Goal: Task Accomplishment & Management: Complete application form

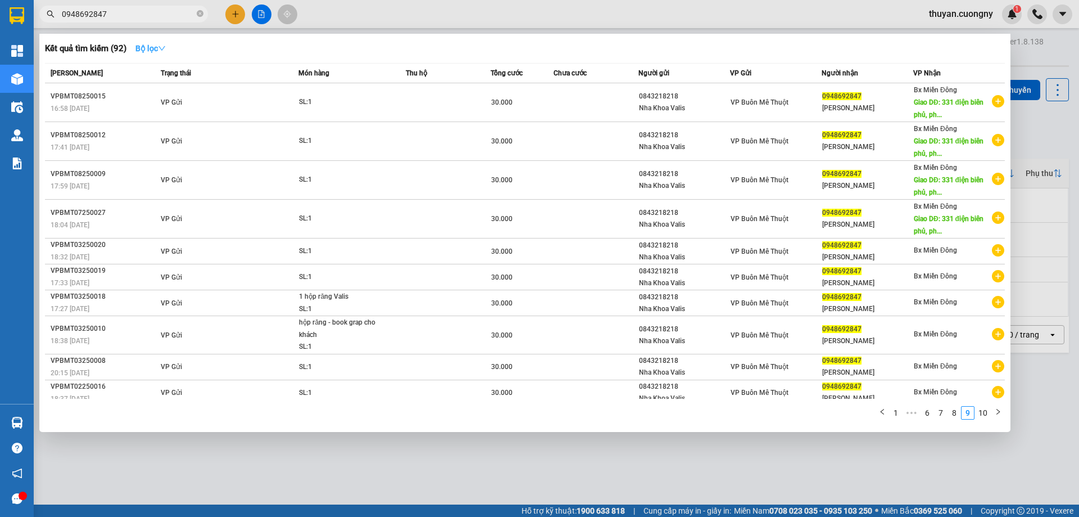
drag, startPoint x: 160, startPoint y: 15, endPoint x: 138, endPoint y: 52, distance: 42.8
click at [0, 0] on html "Kết quả tìm kiếm ( 92 ) Bộ lọc Mã ĐH Trạng thái Món hàng Thu hộ Tổng cước Chưa …" at bounding box center [539, 258] width 1079 height 517
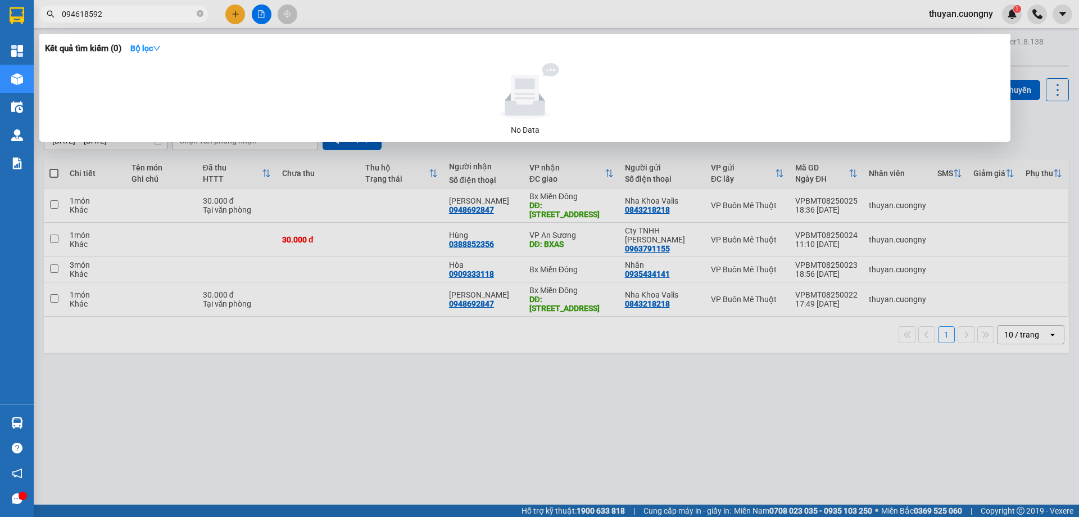
type input "0946185929"
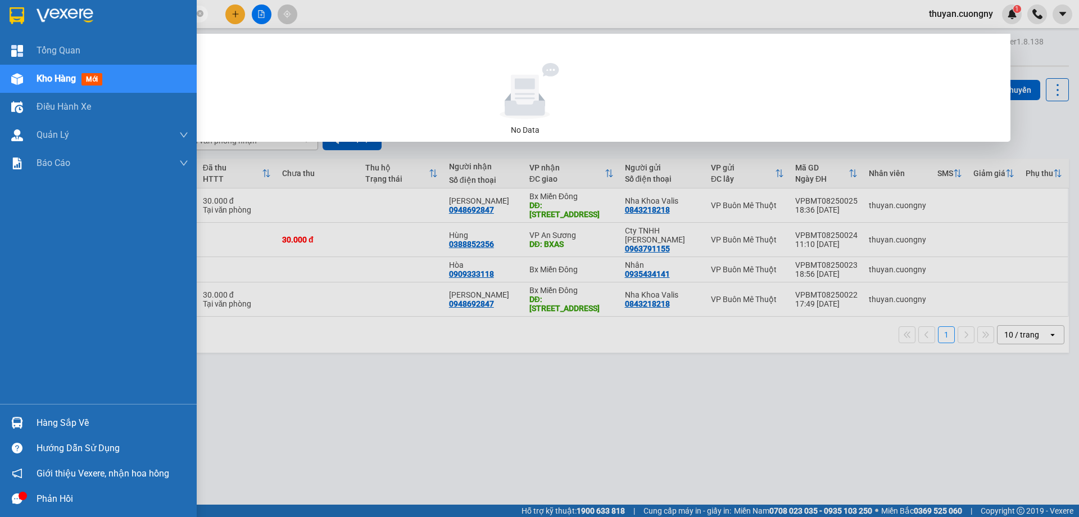
drag, startPoint x: 131, startPoint y: 14, endPoint x: 30, endPoint y: 11, distance: 101.2
click at [30, 11] on section "Kết quả tìm kiếm ( 0 ) Bộ lọc No Data 0946185929 thuyan.cuongny 1 Tổng Quan Kho…" at bounding box center [539, 258] width 1079 height 517
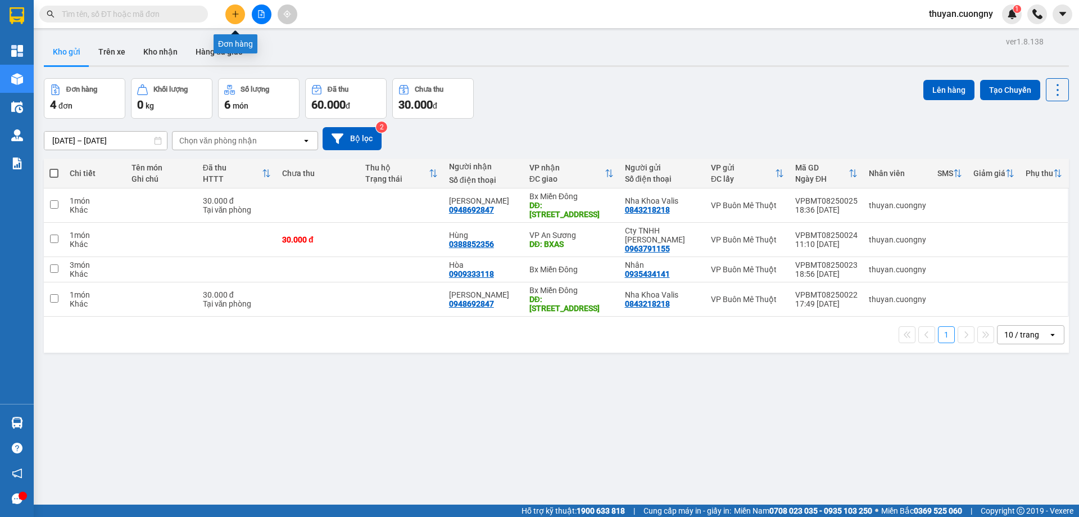
click at [238, 17] on icon "plus" at bounding box center [236, 14] width 8 height 8
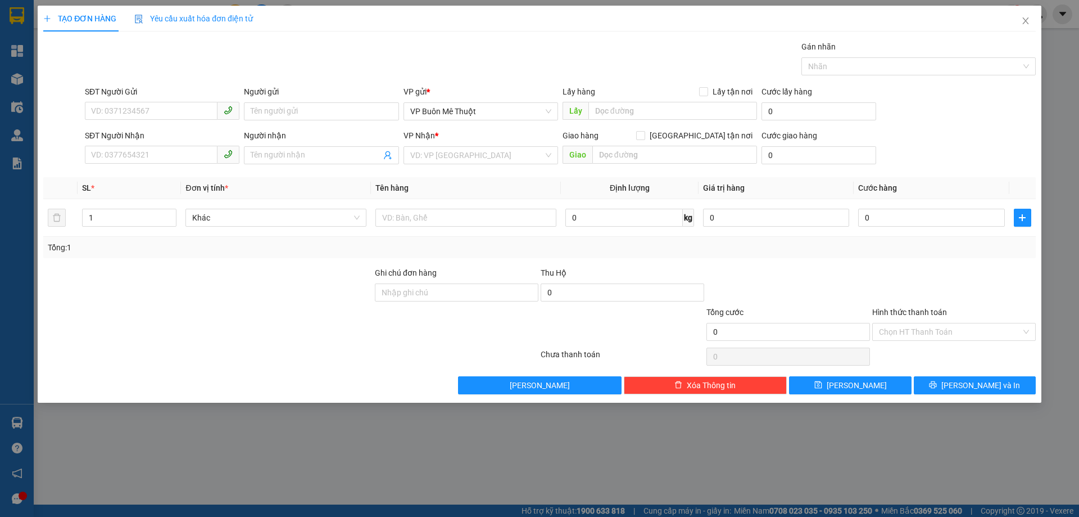
click at [179, 138] on div "SĐT Người Nhận" at bounding box center [162, 135] width 155 height 12
click at [179, 146] on input "SĐT Người Nhận" at bounding box center [151, 155] width 133 height 18
click at [185, 117] on input "SĐT Người Gửi" at bounding box center [151, 111] width 133 height 18
paste input "0946185929"
type input "0946185929"
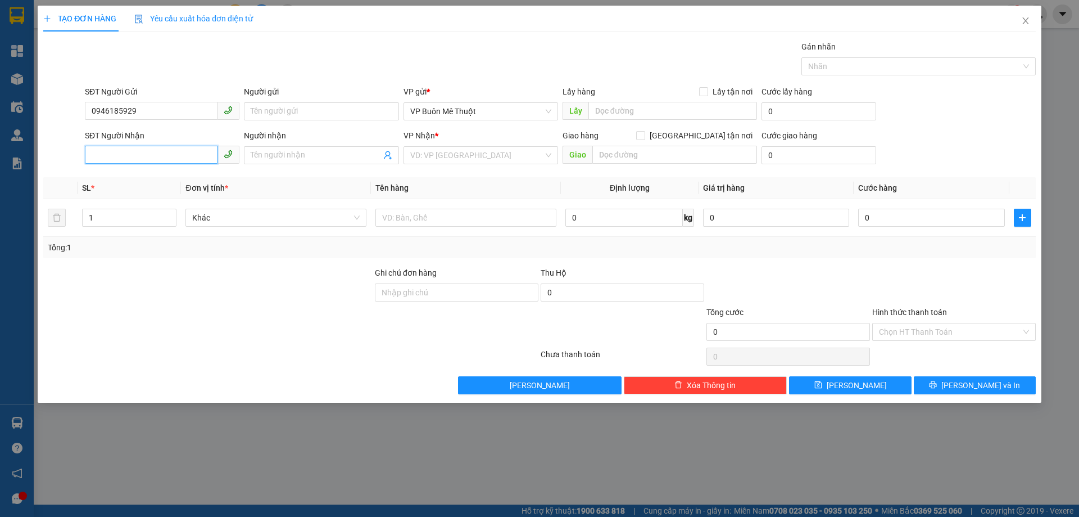
click at [185, 156] on input "SĐT Người Nhận" at bounding box center [151, 155] width 133 height 18
type input "0328725245"
click at [310, 152] on input "Người nhận" at bounding box center [316, 155] width 130 height 12
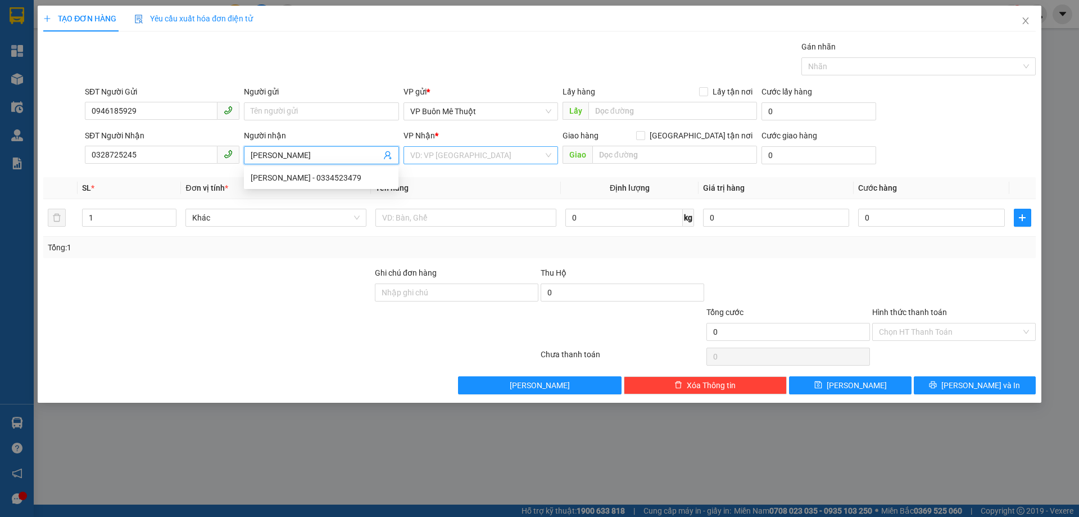
type input "[PERSON_NAME]"
click at [467, 152] on input "search" at bounding box center [476, 155] width 133 height 17
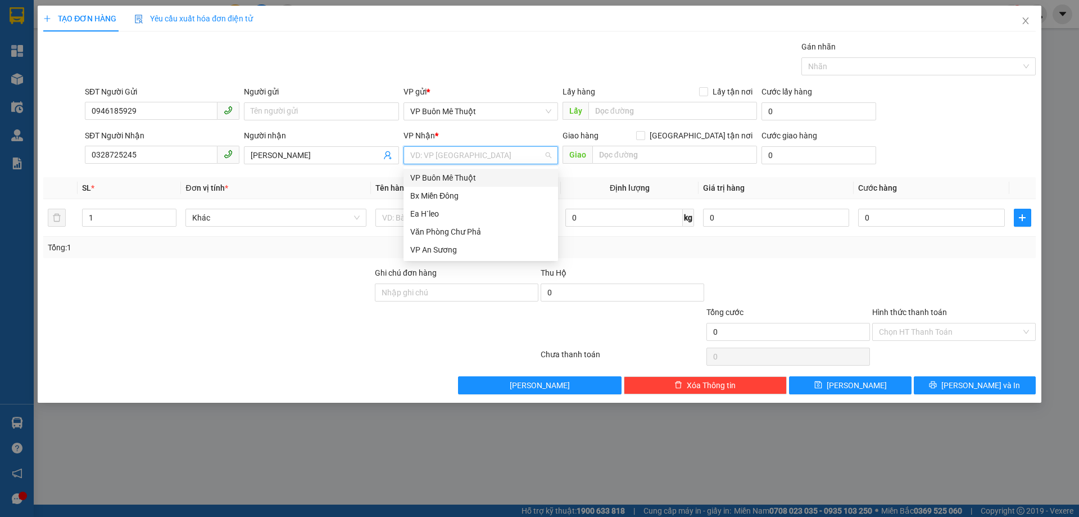
click at [451, 184] on div "VP Buôn Mê Thuột" at bounding box center [481, 178] width 155 height 18
click at [456, 156] on span "VP Buôn Mê Thuột" at bounding box center [480, 155] width 141 height 17
click at [462, 198] on div "Bx Miền Đông" at bounding box center [480, 195] width 141 height 12
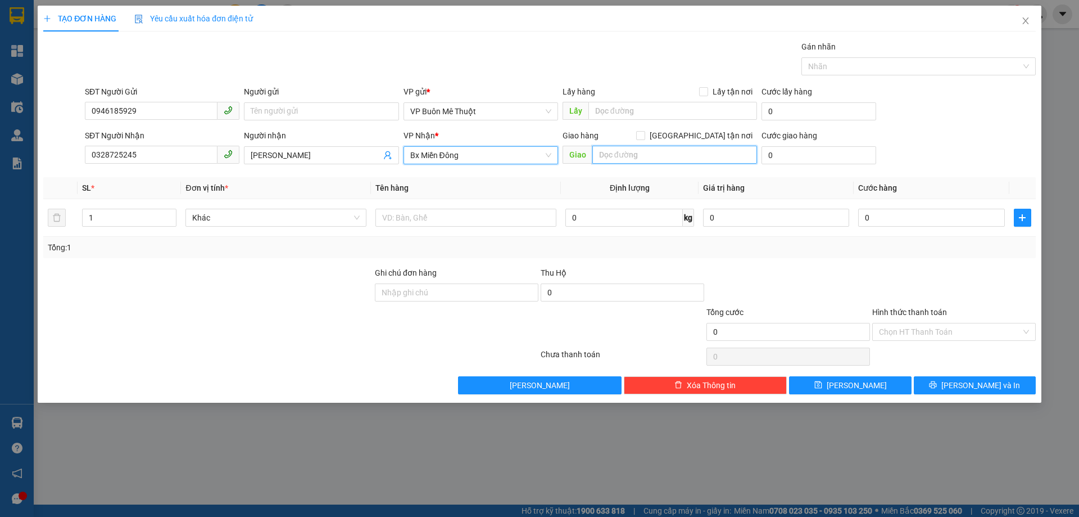
click at [674, 156] on input "text" at bounding box center [674, 155] width 165 height 18
type input "Bến Cát - [GEOGRAPHIC_DATA]"
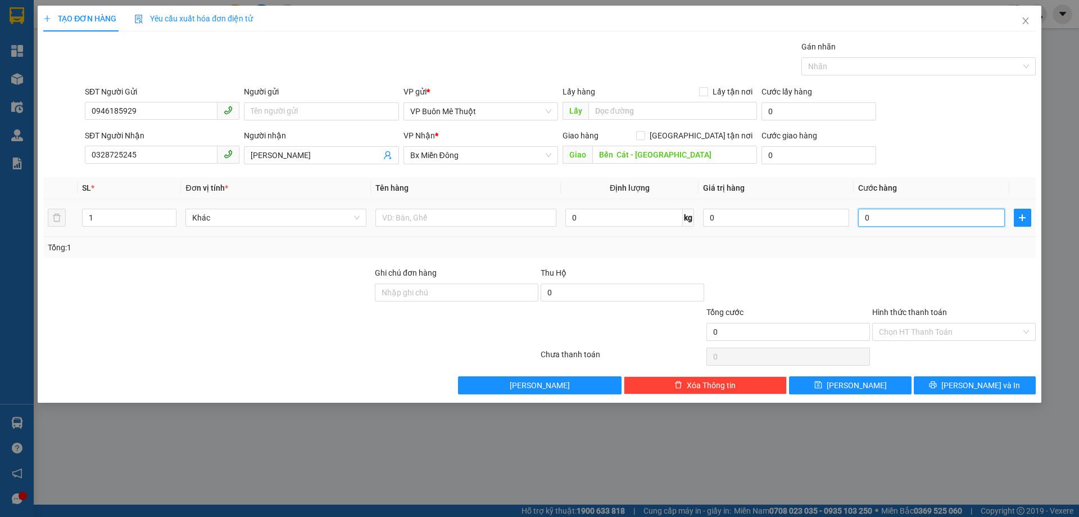
click at [899, 218] on input "0" at bounding box center [931, 218] width 146 height 18
type input "7"
type input "70"
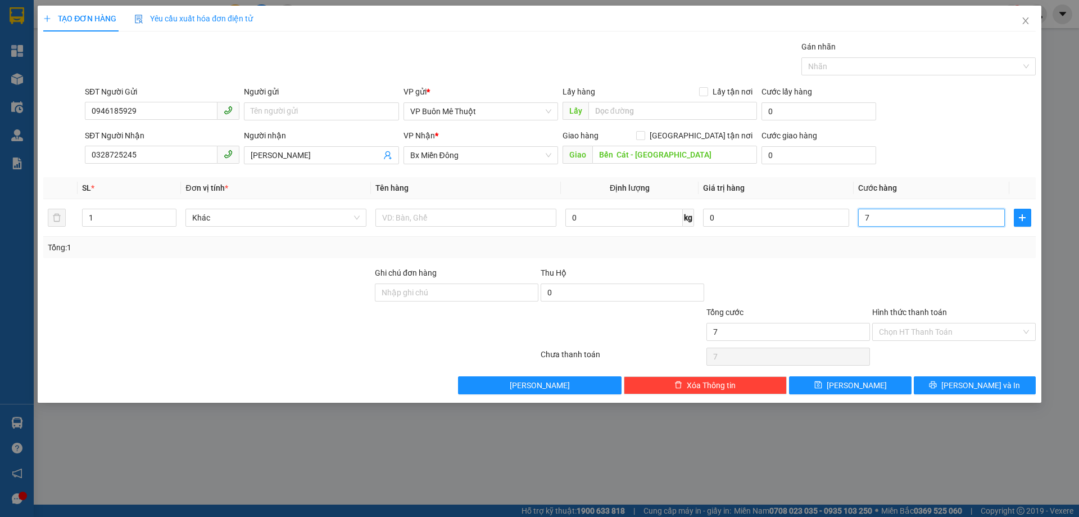
type input "70"
type input "700"
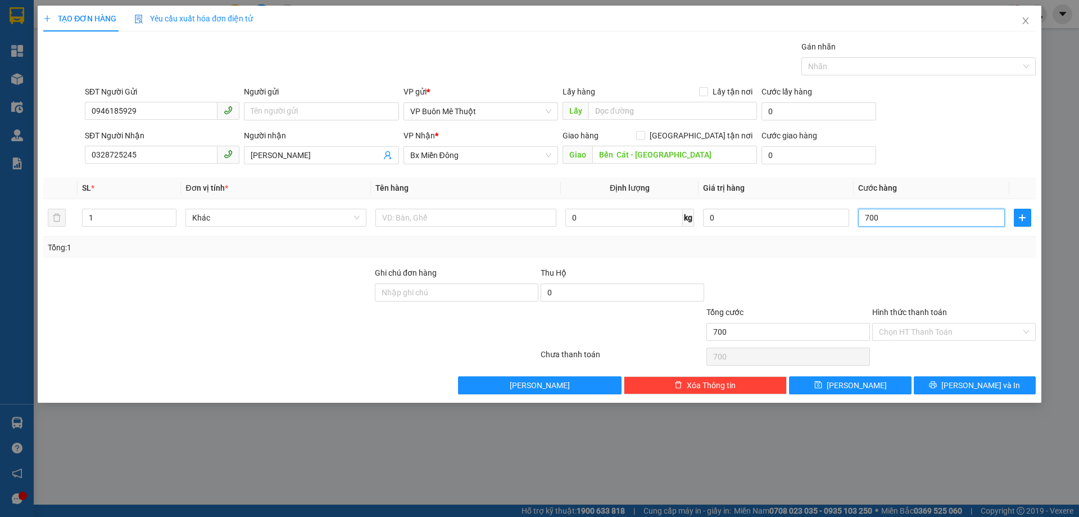
type input "7.000"
type input "70.000"
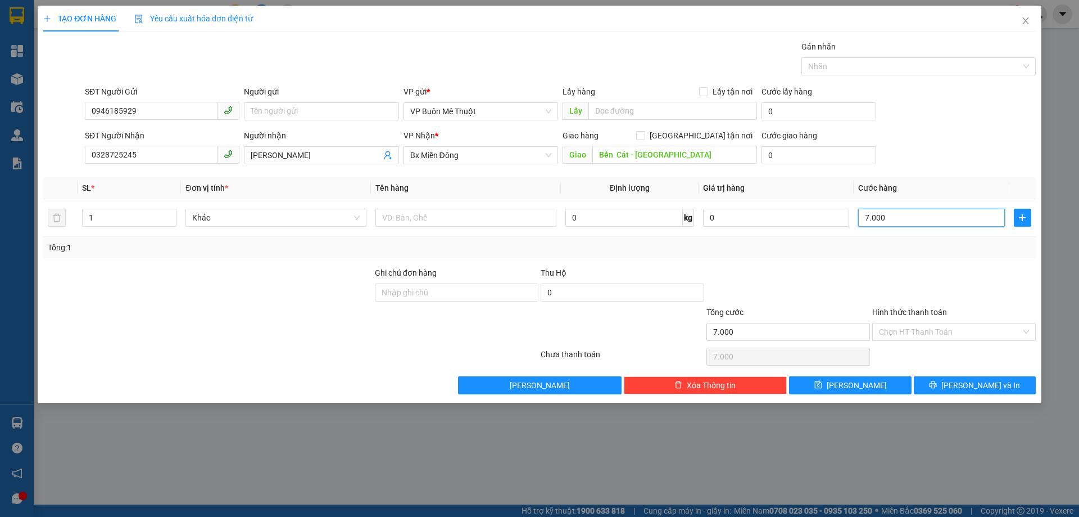
type input "70.000"
click at [798, 267] on div at bounding box center [788, 285] width 166 height 39
click at [444, 209] on input "text" at bounding box center [466, 218] width 181 height 18
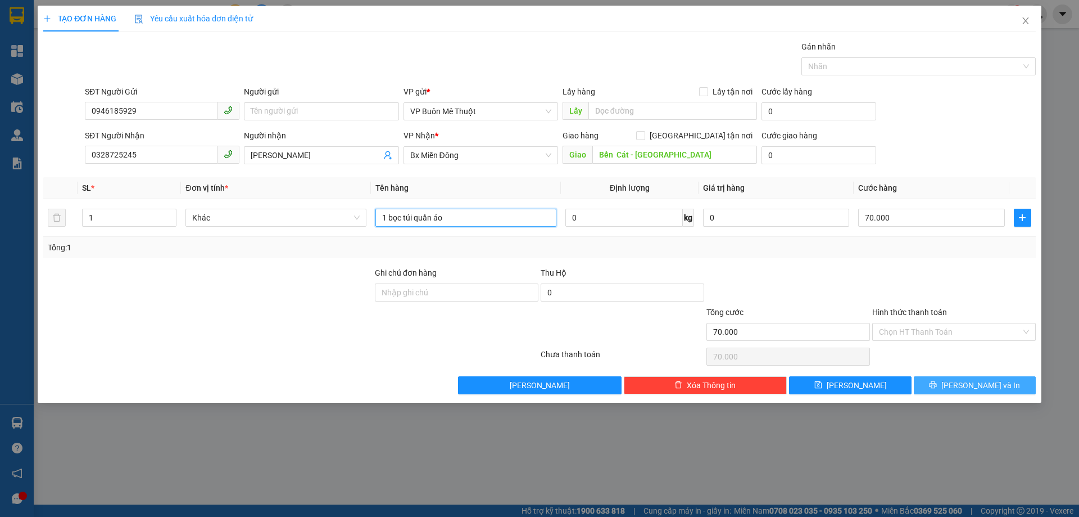
type input "1 bọc túi quần áo"
click at [970, 383] on span "[PERSON_NAME] và In" at bounding box center [981, 385] width 79 height 12
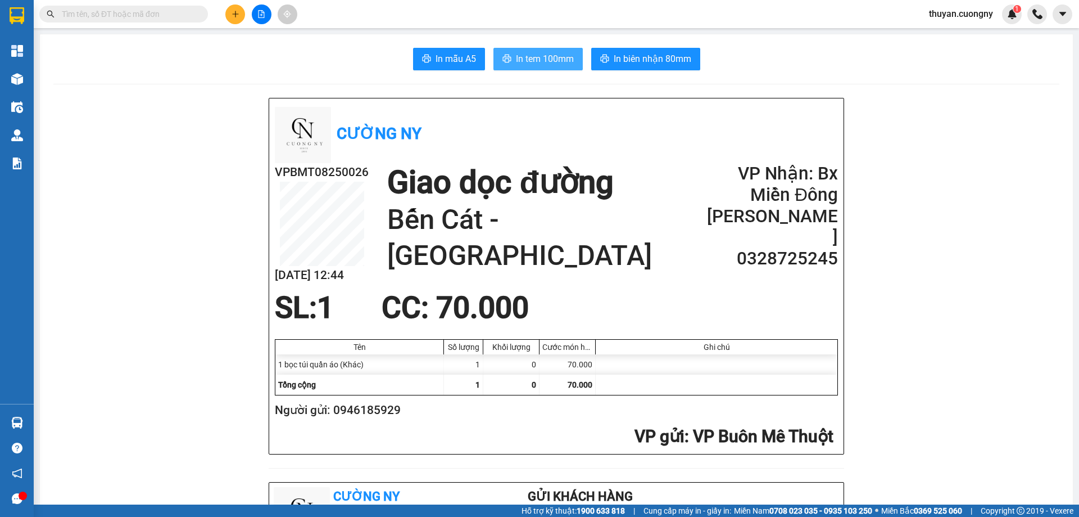
click at [534, 59] on span "In tem 100mm" at bounding box center [545, 59] width 58 height 14
click at [350, 419] on h2 "Người gửi: 0946185929" at bounding box center [554, 410] width 559 height 19
click at [350, 418] on h2 "Người gửi: 0946185929" at bounding box center [554, 410] width 559 height 19
copy h2 "0946185929"
